Goal: Find specific page/section: Find specific page/section

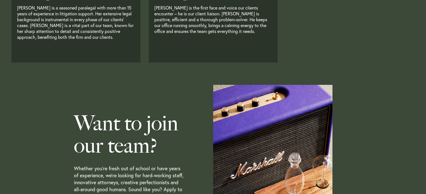
scroll to position [1548, 0]
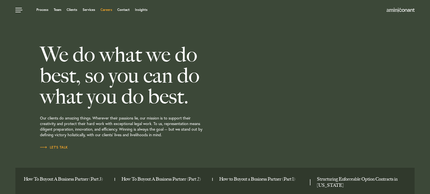
click at [105, 10] on link "Careers" at bounding box center [106, 9] width 12 height 3
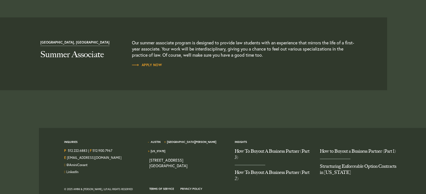
scroll to position [631, 0]
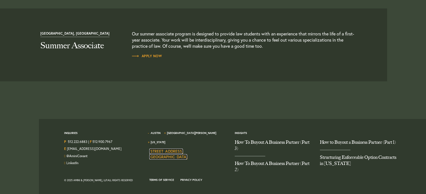
click at [157, 149] on link "[STREET_ADDRESS]" at bounding box center [168, 154] width 38 height 11
